Goal: Check status: Check status

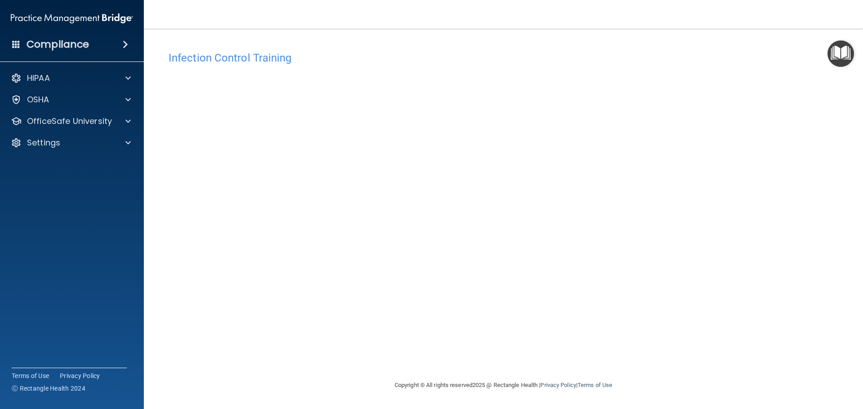
click at [371, 353] on div "Infection Control Training This course doesn’t expire until . Are you sure you …" at bounding box center [503, 214] width 683 height 334
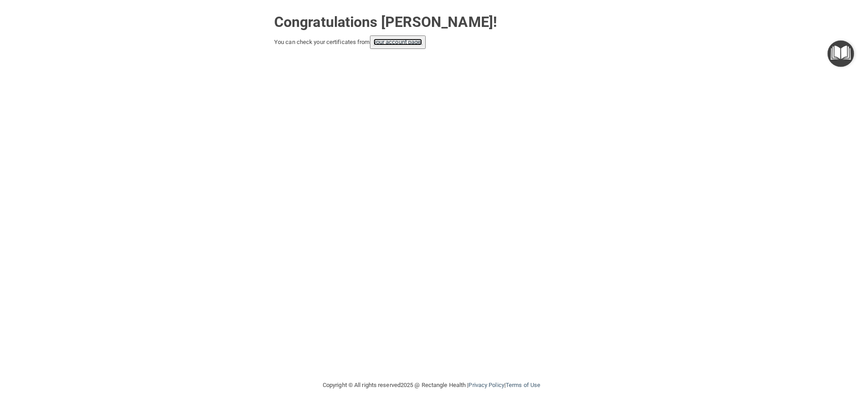
click at [409, 44] on link "your account page!" at bounding box center [398, 42] width 49 height 7
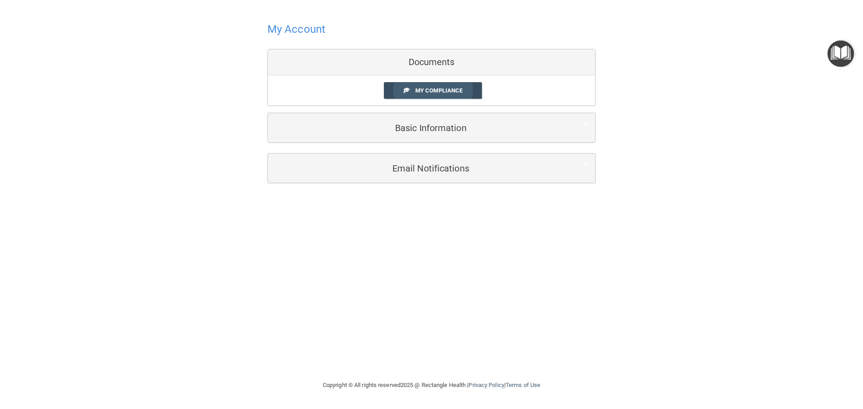
click at [424, 86] on link "My Compliance" at bounding box center [433, 90] width 98 height 17
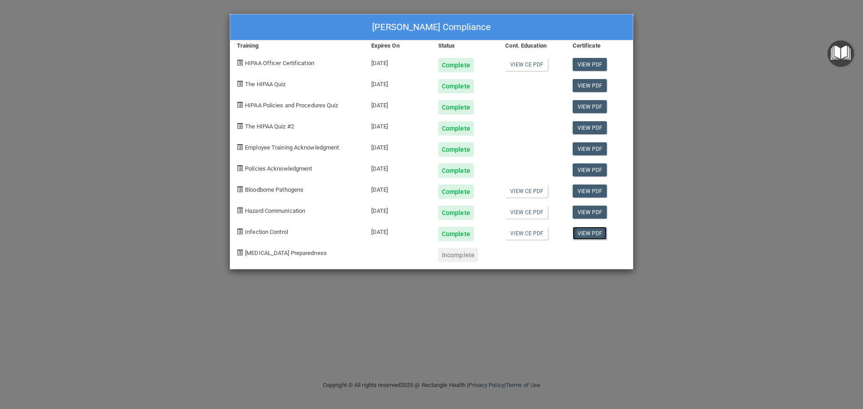
click at [597, 234] on link "View PDF" at bounding box center [590, 233] width 35 height 13
click at [89, 45] on div "[PERSON_NAME] Compliance Training Expires On Status Cont. Education Certificate…" at bounding box center [431, 204] width 863 height 409
